Goal: Information Seeking & Learning: Learn about a topic

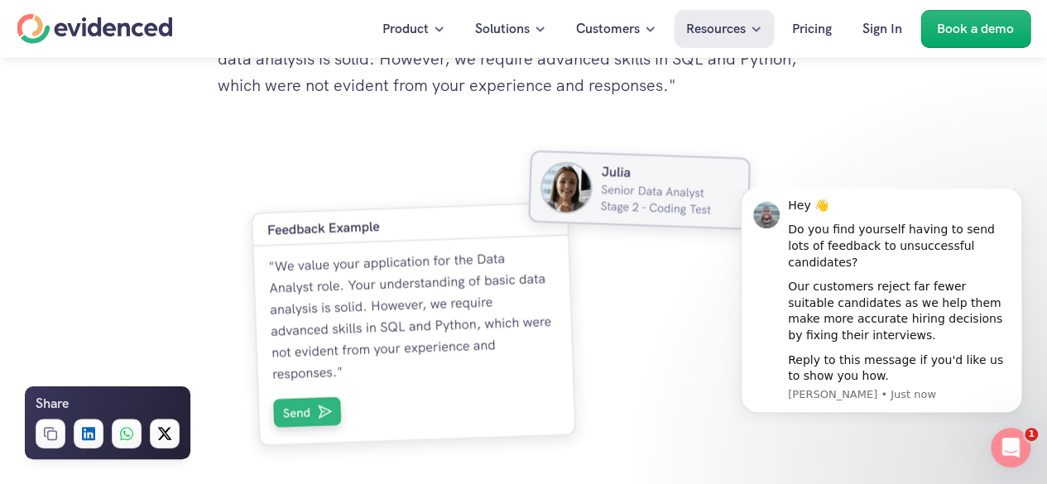
scroll to position [4531, 0]
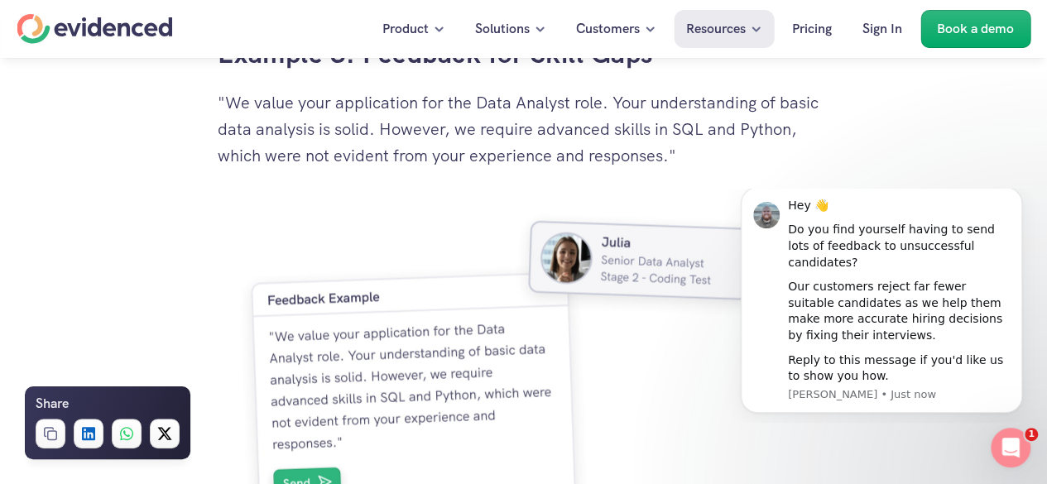
drag, startPoint x: 682, startPoint y: 161, endPoint x: 237, endPoint y: 115, distance: 446.7
click at [237, 115] on div "Product Solutions Customers Resources Pricing Sign In Book a demo Share Copy Li…" at bounding box center [523, 167] width 1047 height 9396
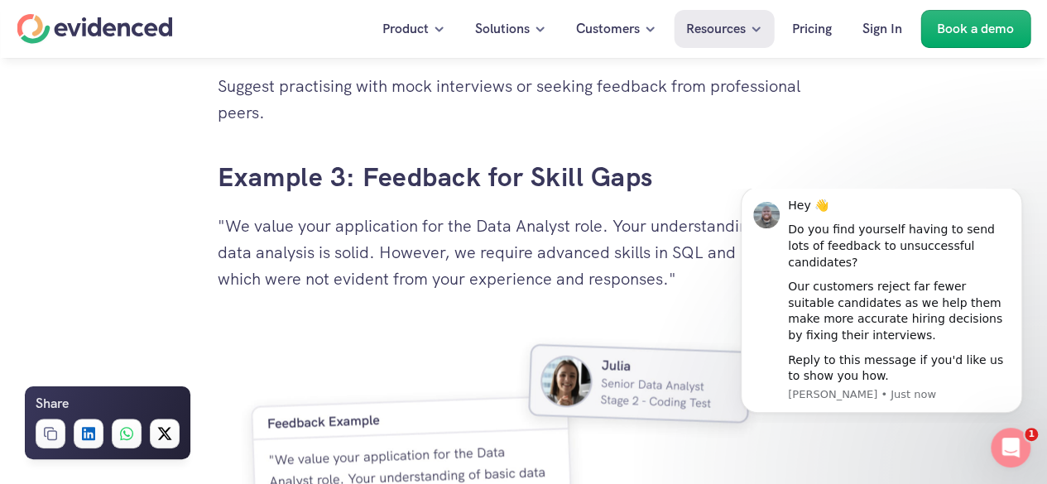
scroll to position [4283, 0]
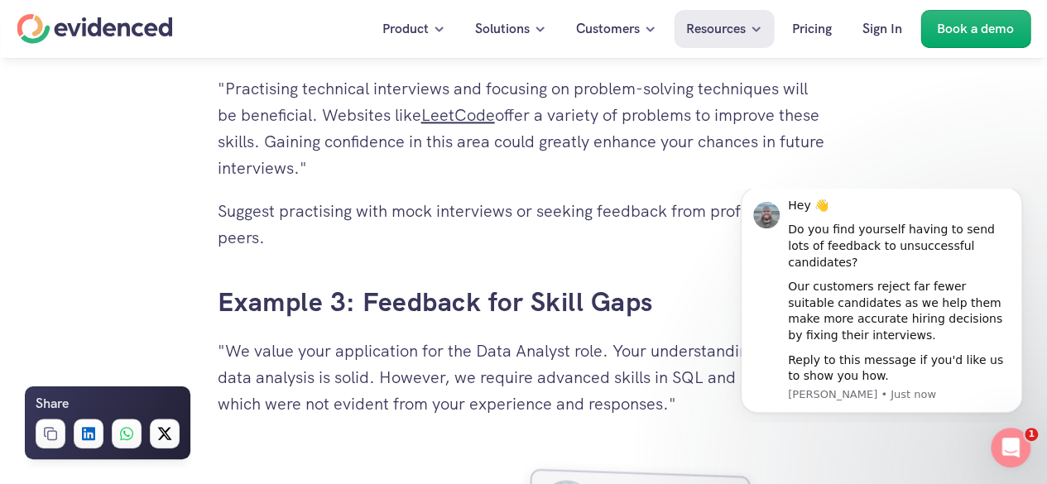
click at [348, 232] on p "Suggest practising with mock interviews or seeking feedback from professional p…" at bounding box center [524, 224] width 612 height 53
click at [1013, 196] on icon "Dismiss notification" at bounding box center [1017, 191] width 9 height 9
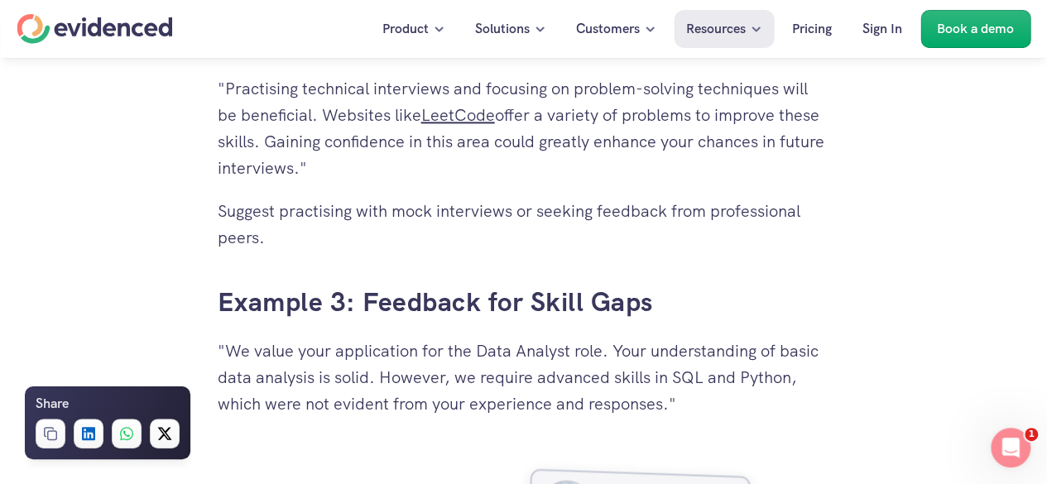
drag, startPoint x: 227, startPoint y: 352, endPoint x: 697, endPoint y: 396, distance: 472.0
click at [697, 396] on p ""We value your application for the Data Analyst role. Your understanding of bas…" at bounding box center [524, 377] width 612 height 79
copy p "We value your application for the Data Analyst role. Your understanding of basi…"
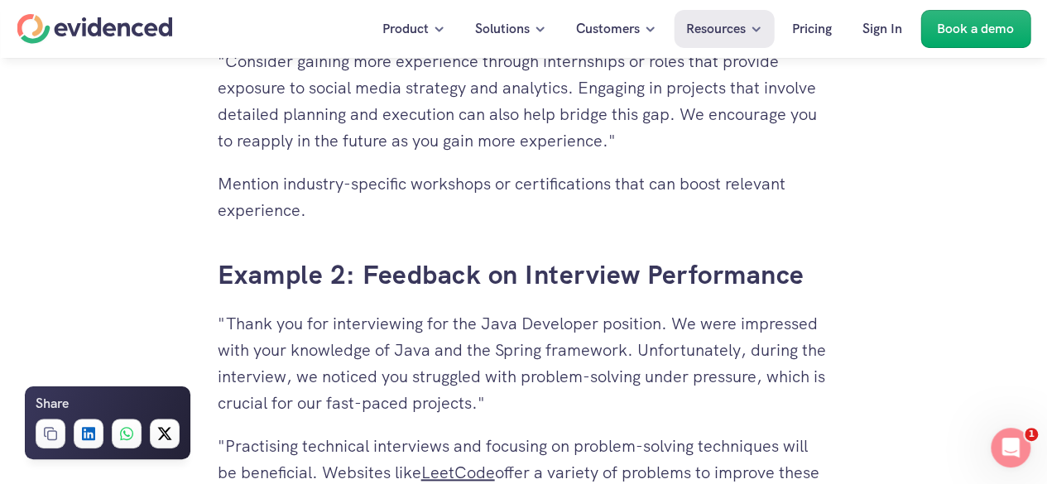
scroll to position [3952, 0]
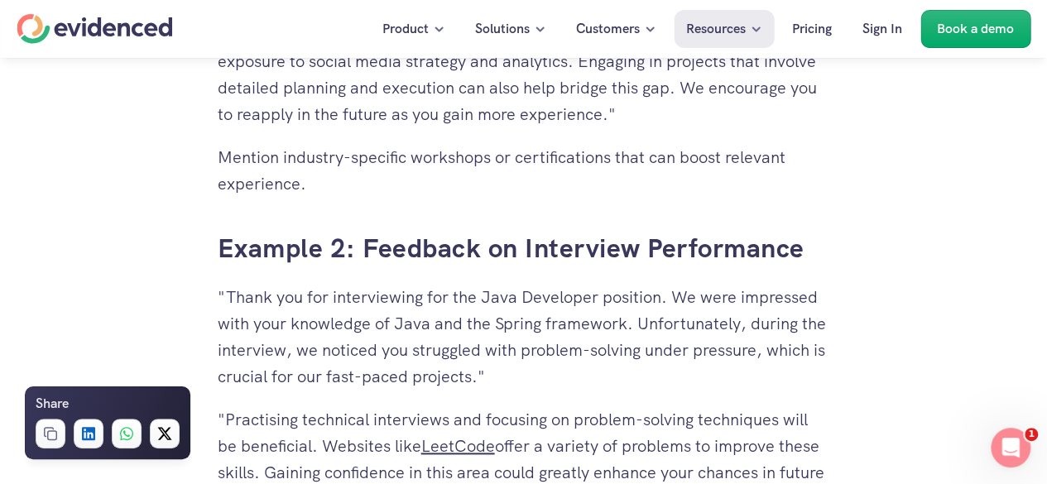
drag, startPoint x: 638, startPoint y: 324, endPoint x: 656, endPoint y: 368, distance: 47.5
click at [656, 368] on p ""Thank you for interviewing for the Java Developer position. We were impressed …" at bounding box center [524, 337] width 612 height 106
copy p "Unfortunately, during the interview, we noticed you struggled with problem-solv…"
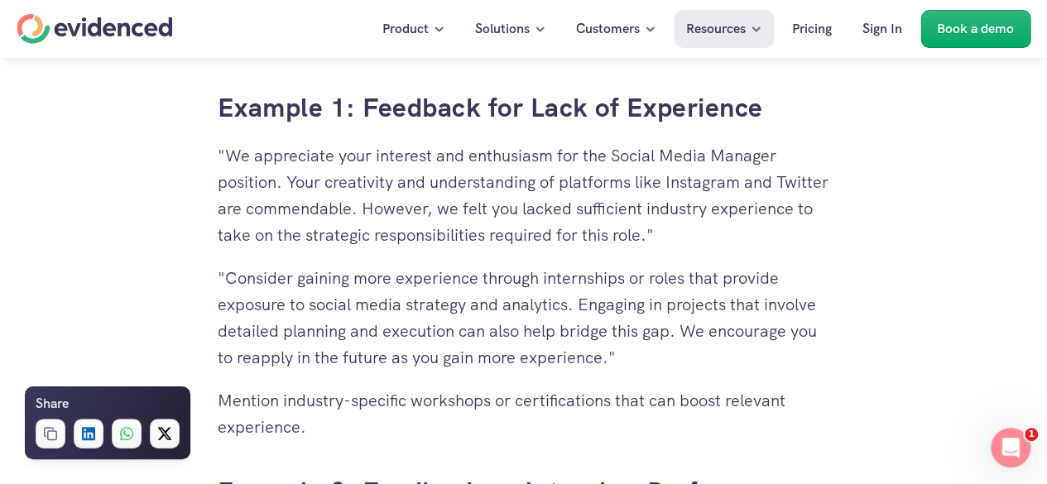
scroll to position [3704, 0]
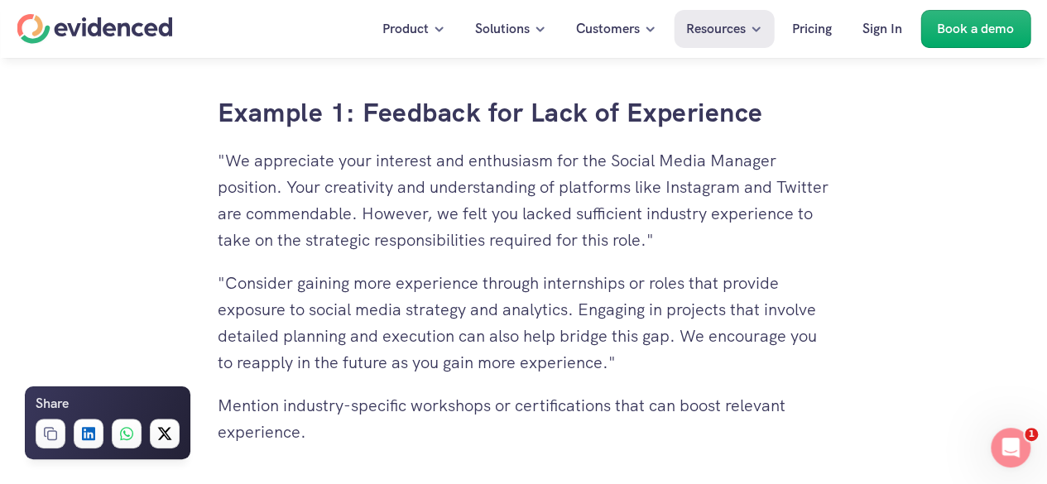
drag, startPoint x: 495, startPoint y: 218, endPoint x: 805, endPoint y: 235, distance: 310.8
click at [805, 235] on p ""We appreciate your interest and enthusiasm for the Social Media Manager positi…" at bounding box center [524, 200] width 612 height 106
copy p "we felt you lacked sufficient industry experience to take on the strategic resp…"
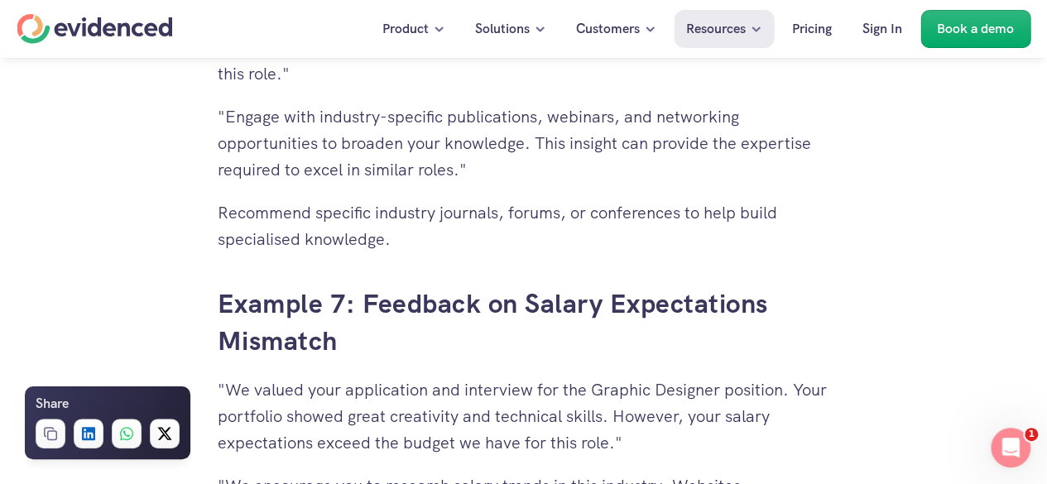
scroll to position [6351, 0]
